Goal: Transaction & Acquisition: Purchase product/service

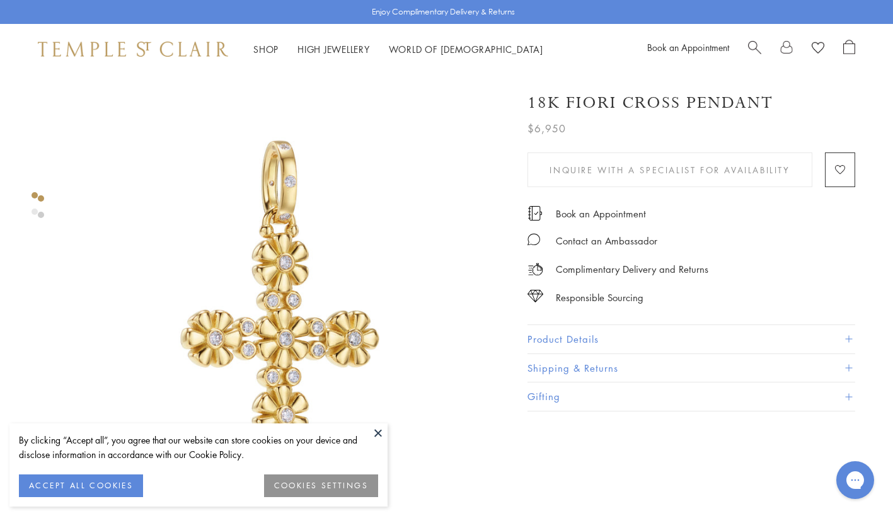
click at [751, 42] on span "Search" at bounding box center [754, 46] width 13 height 13
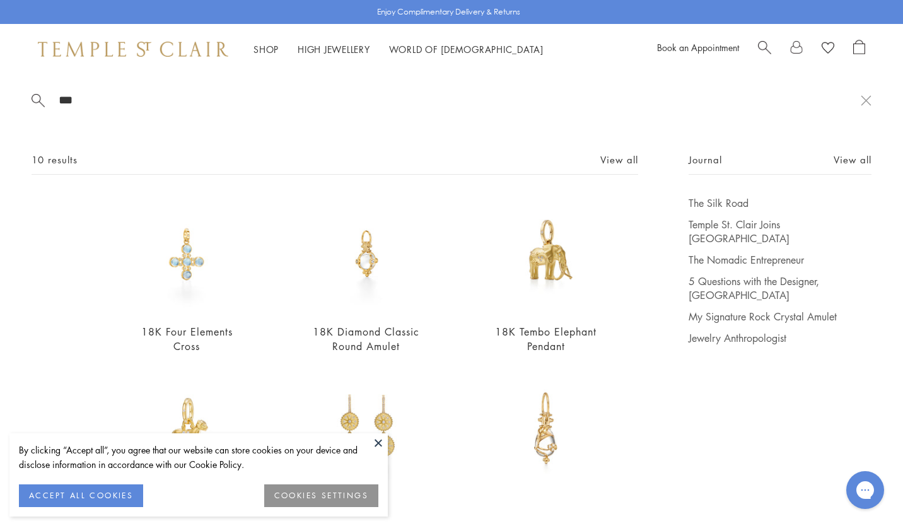
type input "***"
click at [202, 272] on img at bounding box center [187, 254] width 117 height 117
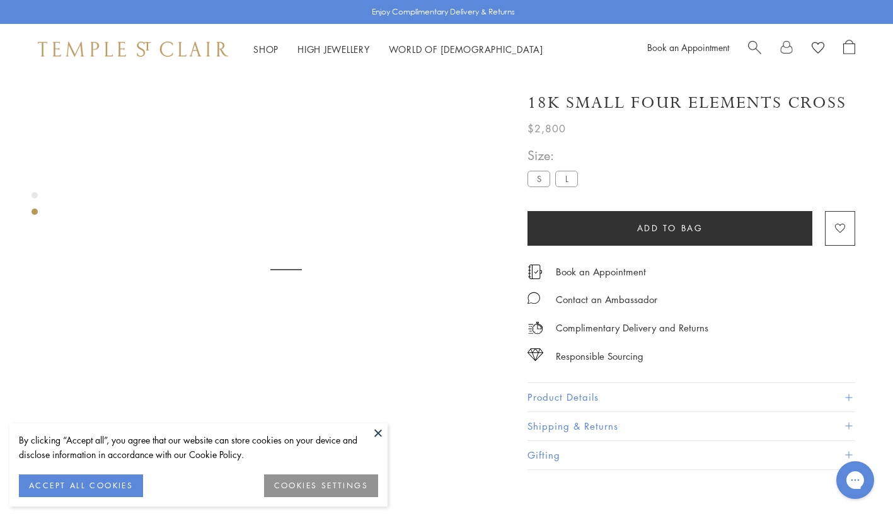
scroll to position [74, 0]
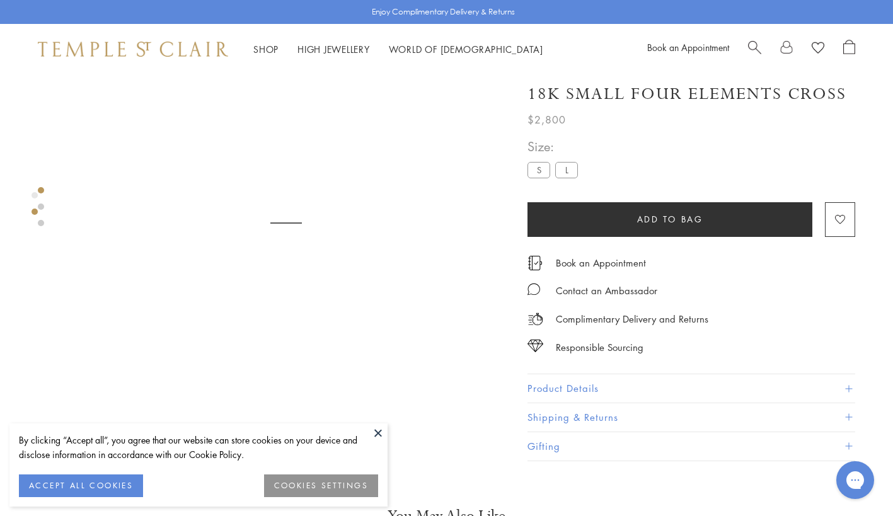
click at [575, 381] on button "Product Details" at bounding box center [692, 389] width 328 height 28
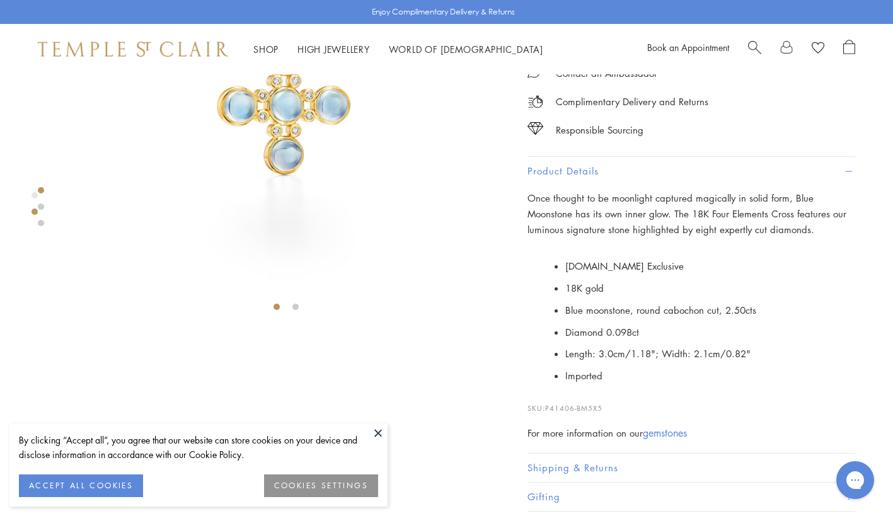
scroll to position [251, 0]
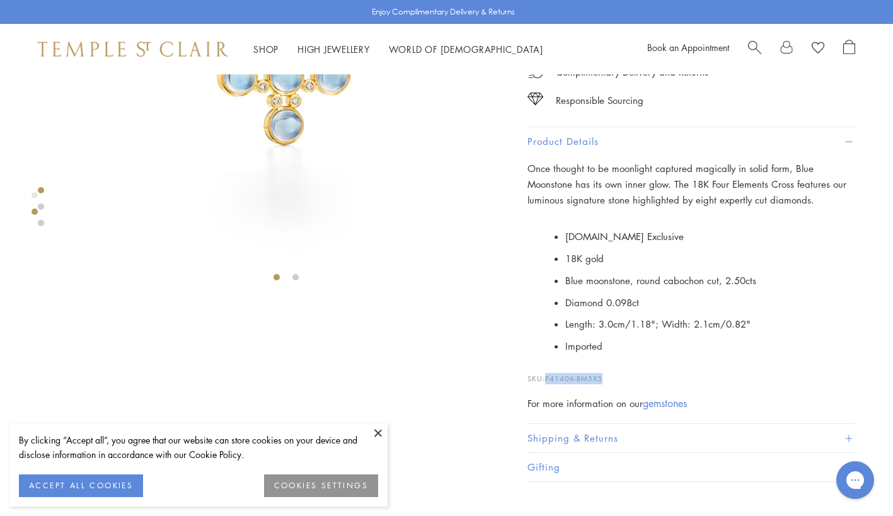
drag, startPoint x: 616, startPoint y: 377, endPoint x: 547, endPoint y: 371, distance: 69.6
click at [547, 371] on p "SKU: P41406-BM5X5" at bounding box center [692, 373] width 328 height 24
